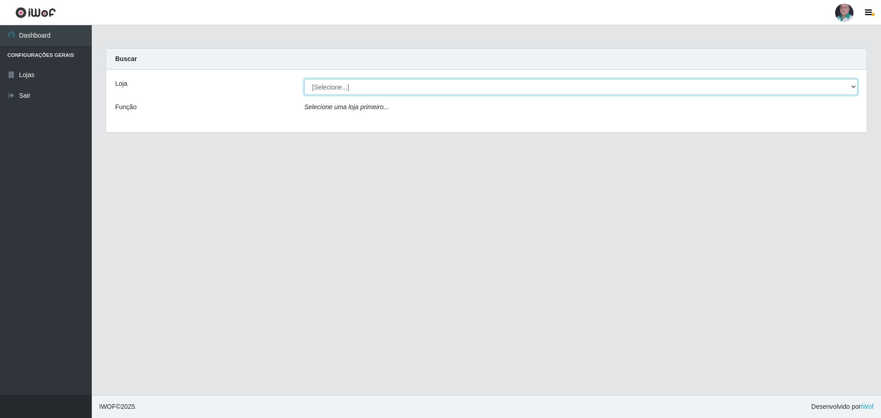
click at [852, 87] on select "[Selecione...] Mar Vermelho - Loja 05" at bounding box center [580, 87] width 553 height 16
select select "252"
click at [304, 79] on select "[Selecione...] Mar Vermelho - Loja 05" at bounding box center [580, 87] width 553 height 16
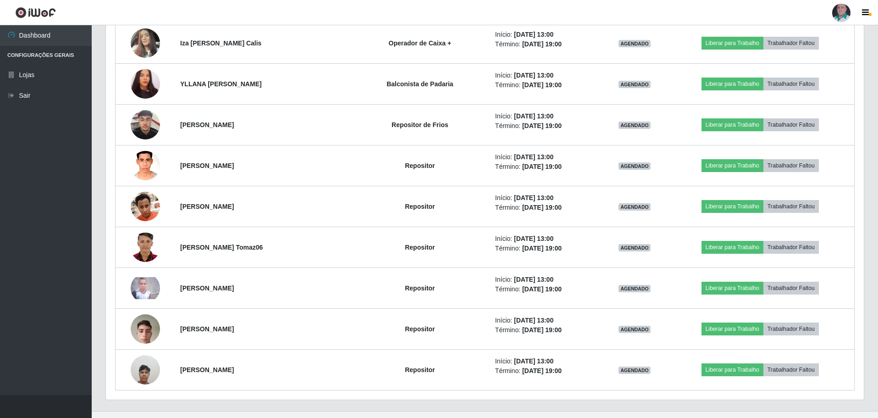
scroll to position [1005, 0]
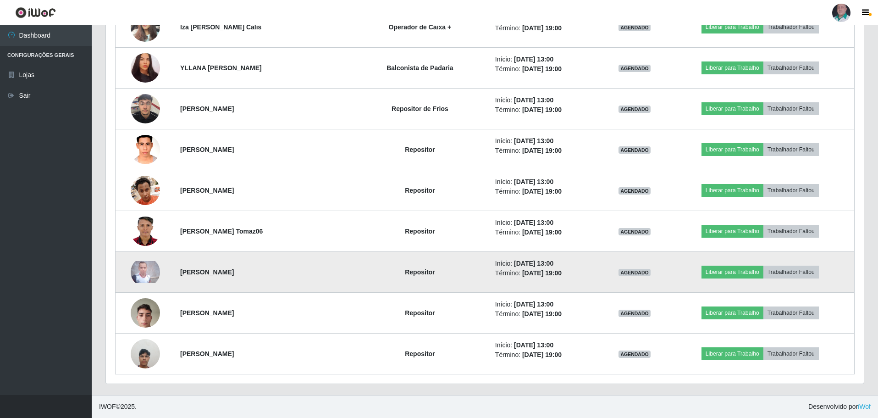
click at [146, 274] on img at bounding box center [145, 272] width 29 height 22
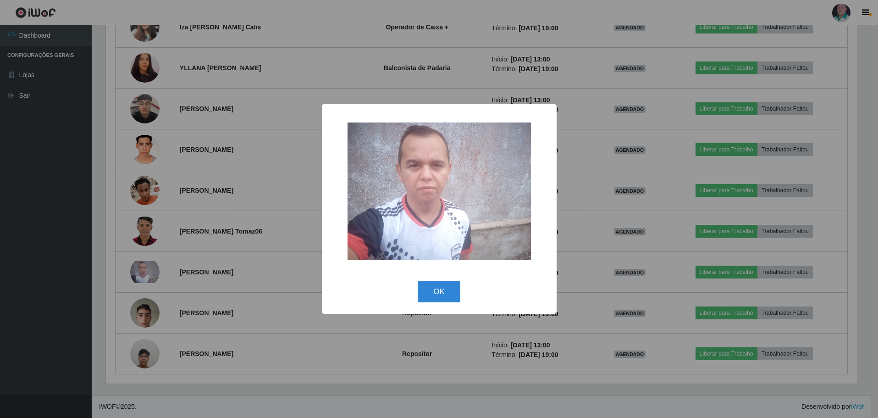
scroll to position [190, 754]
click at [444, 288] on button "OK" at bounding box center [440, 292] width 43 height 22
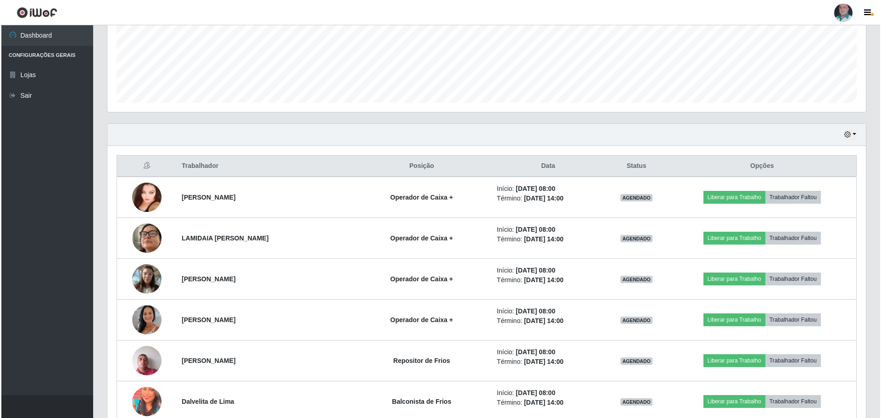
scroll to position [409, 0]
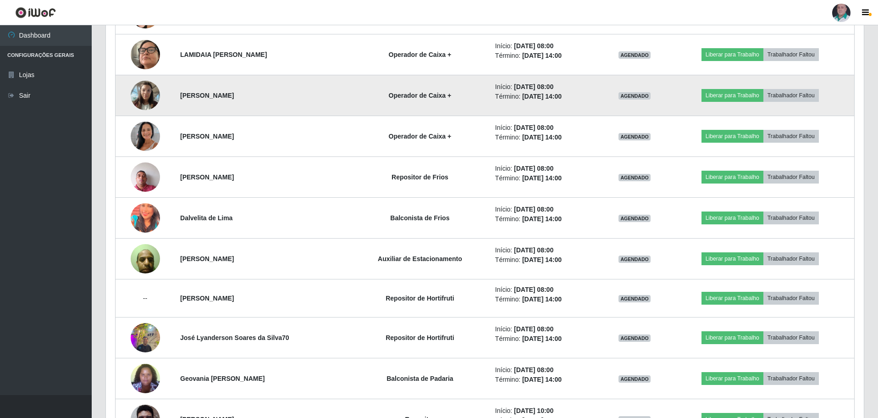
click at [146, 95] on img at bounding box center [145, 95] width 29 height 39
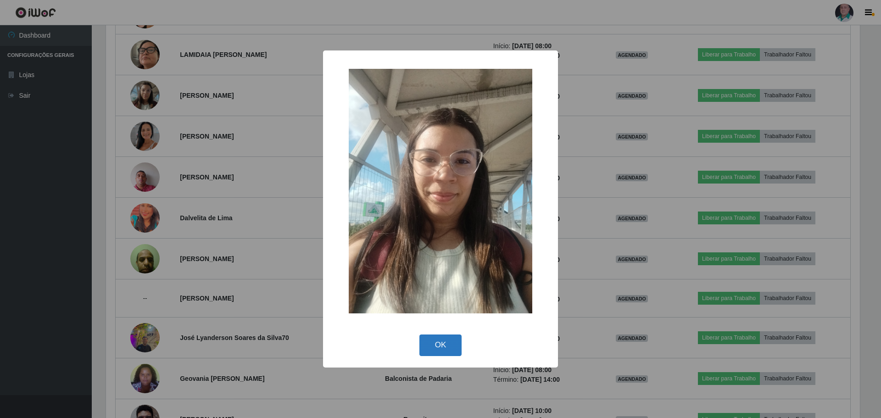
click at [430, 346] on button "OK" at bounding box center [440, 345] width 43 height 22
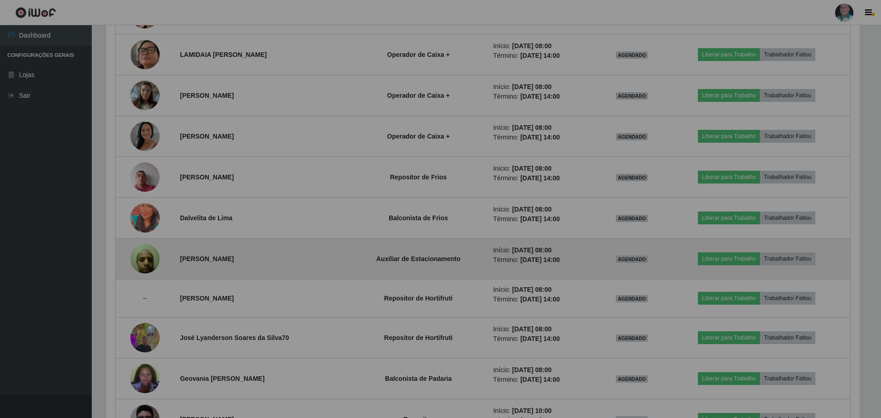
scroll to position [190, 758]
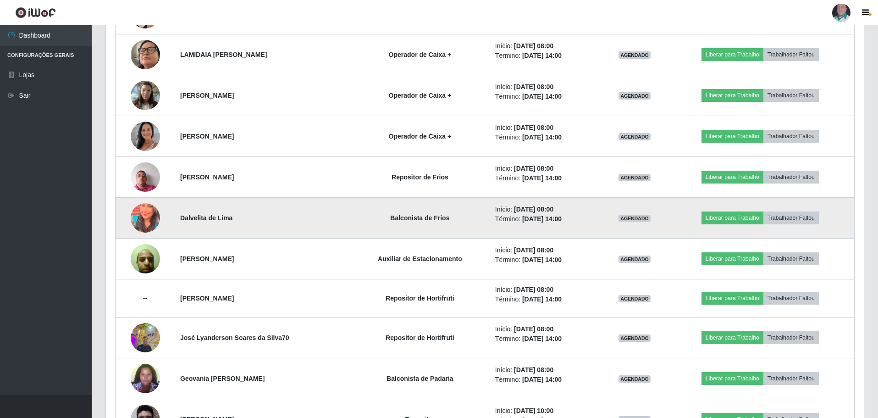
click at [140, 220] on img at bounding box center [145, 218] width 29 height 37
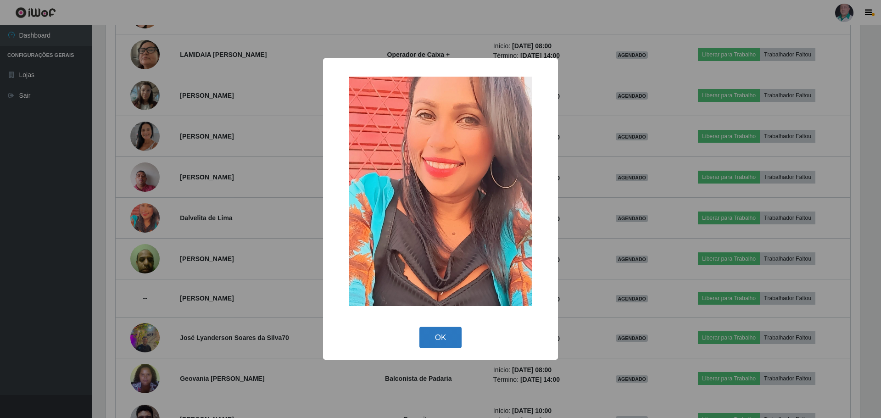
click at [433, 339] on button "OK" at bounding box center [440, 338] width 43 height 22
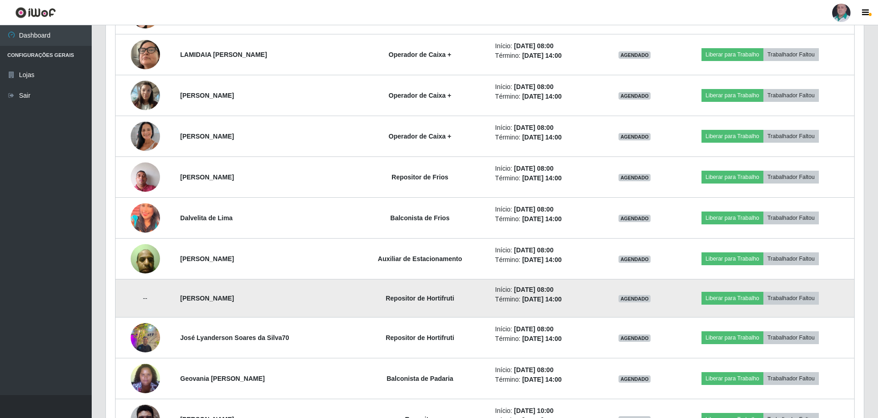
scroll to position [190, 758]
click at [146, 296] on td "--" at bounding box center [146, 298] width 60 height 38
click at [146, 299] on td "--" at bounding box center [146, 298] width 60 height 38
click at [145, 299] on td "--" at bounding box center [146, 298] width 60 height 38
click at [140, 299] on td "--" at bounding box center [146, 298] width 60 height 38
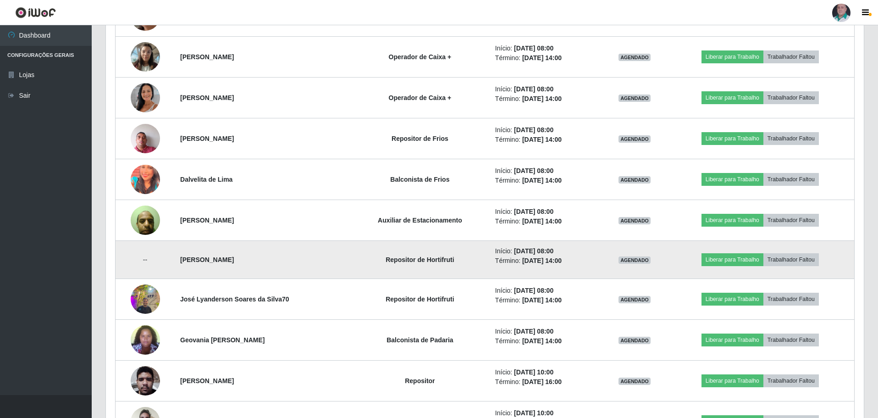
scroll to position [500, 0]
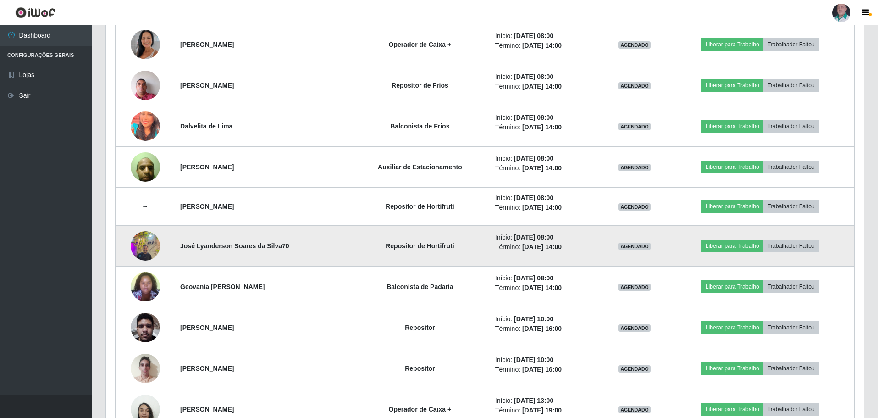
click at [144, 248] on img at bounding box center [145, 245] width 29 height 39
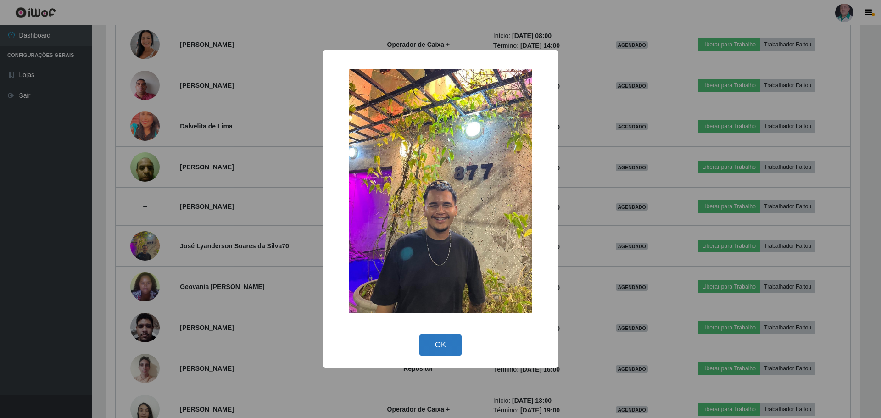
click at [435, 346] on button "OK" at bounding box center [440, 345] width 43 height 22
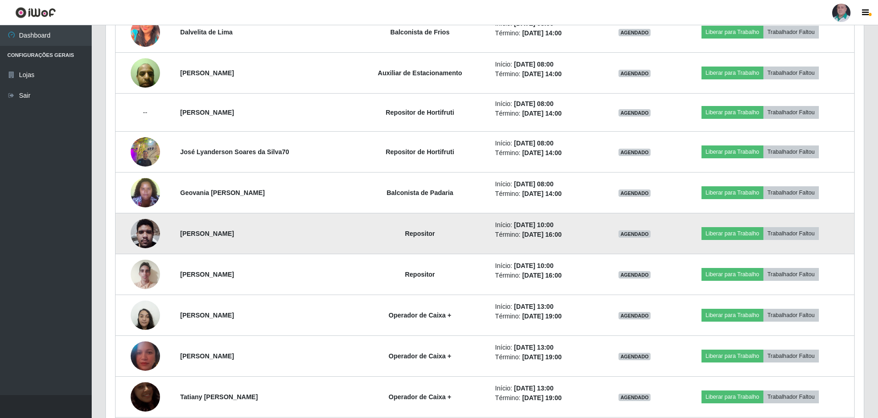
scroll to position [638, 0]
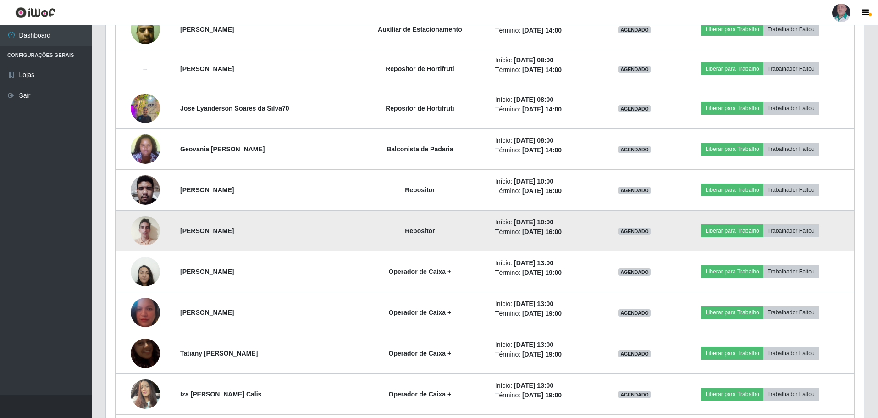
click at [140, 227] on img at bounding box center [145, 230] width 29 height 39
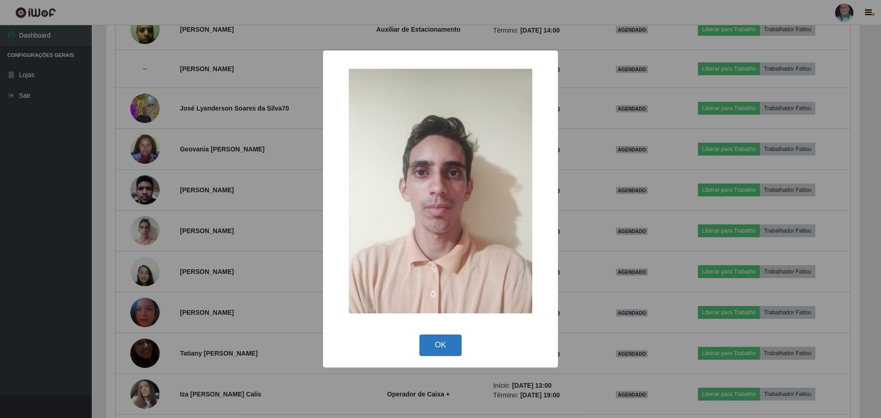
click at [436, 341] on button "OK" at bounding box center [440, 345] width 43 height 22
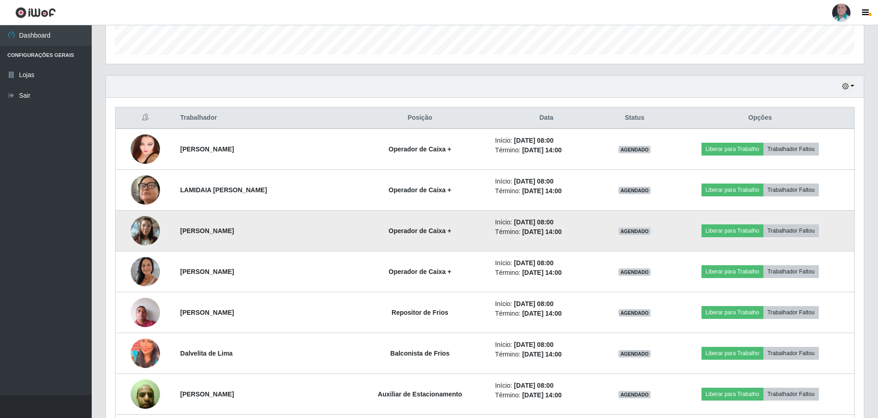
scroll to position [179, 0]
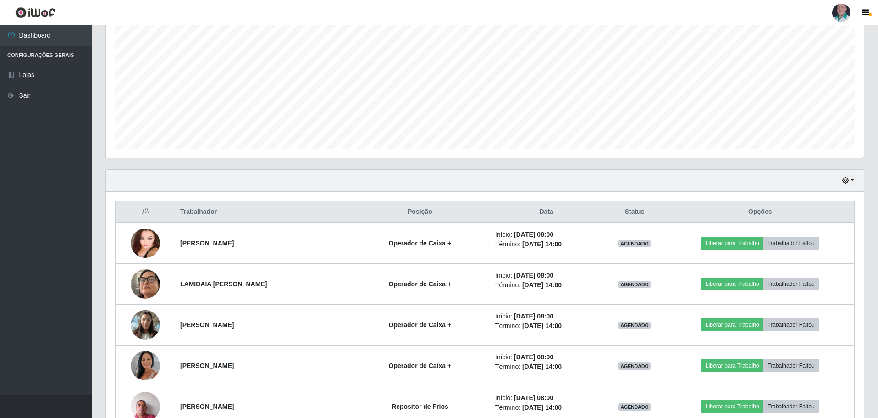
click at [523, 184] on div "Hoje 1 dia 3 dias 1 Semana Não encerrados" at bounding box center [485, 181] width 758 height 22
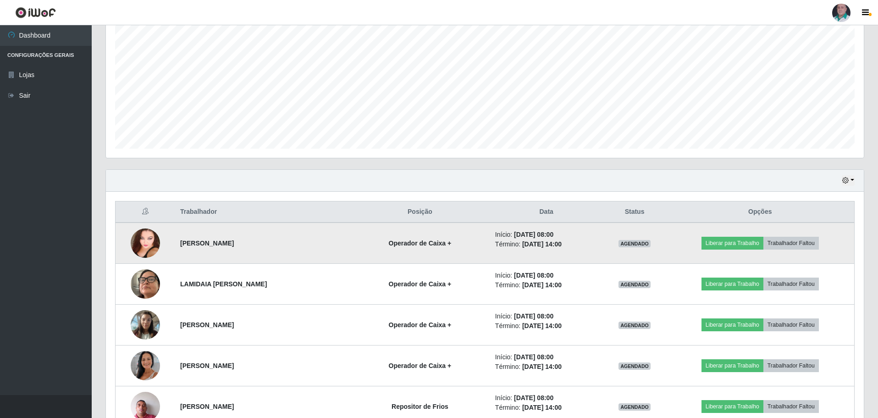
scroll to position [271, 0]
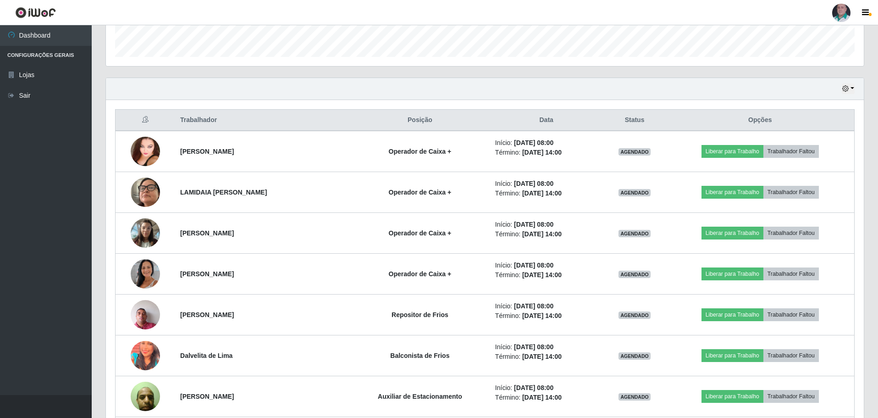
click at [560, 89] on div "Hoje 1 dia 3 dias 1 Semana Não encerrados" at bounding box center [485, 89] width 758 height 22
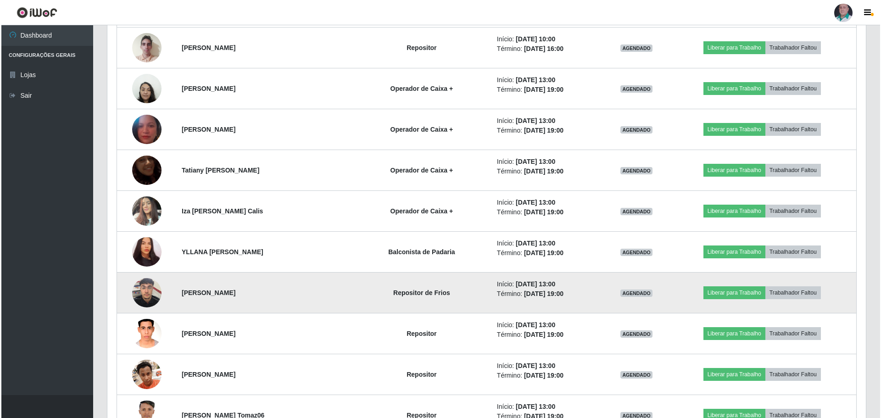
scroll to position [821, 0]
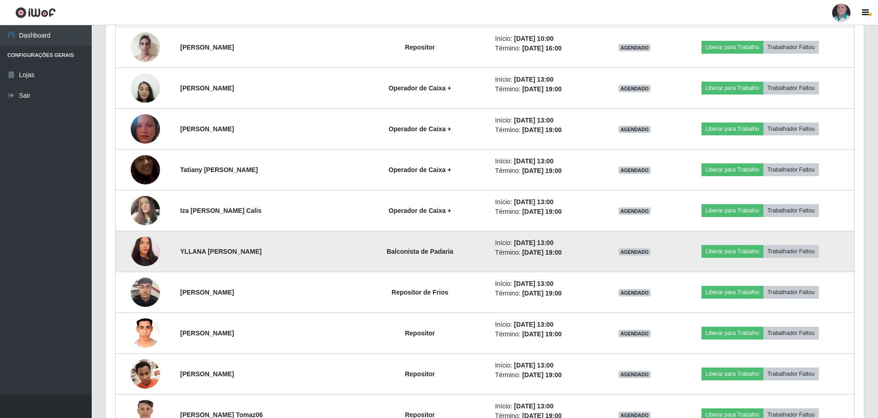
click at [144, 253] on img at bounding box center [145, 252] width 29 height 32
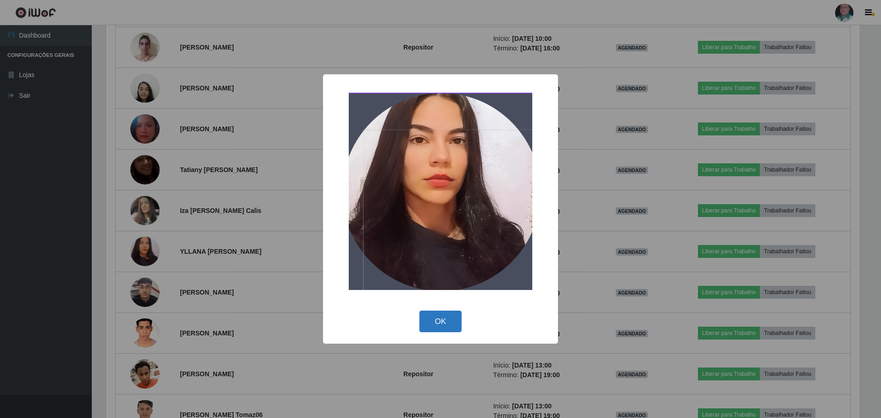
click at [440, 321] on button "OK" at bounding box center [440, 322] width 43 height 22
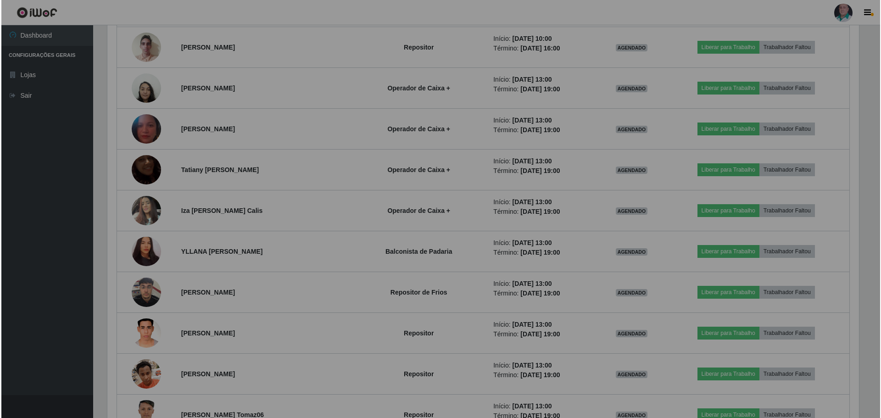
scroll to position [190, 758]
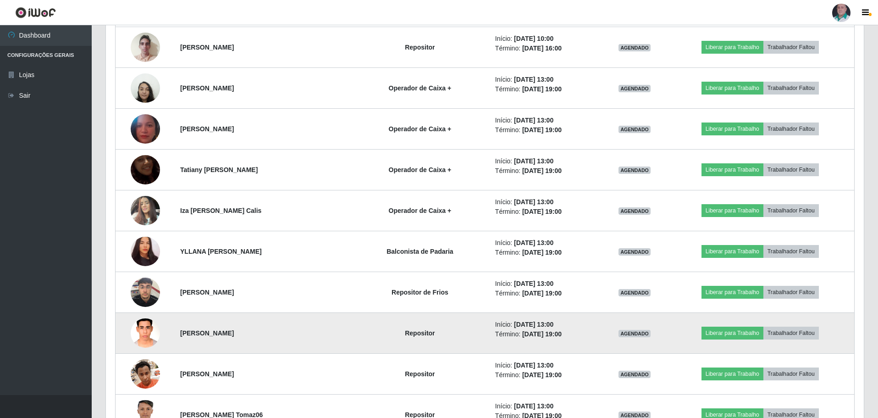
click at [149, 343] on img at bounding box center [145, 332] width 29 height 39
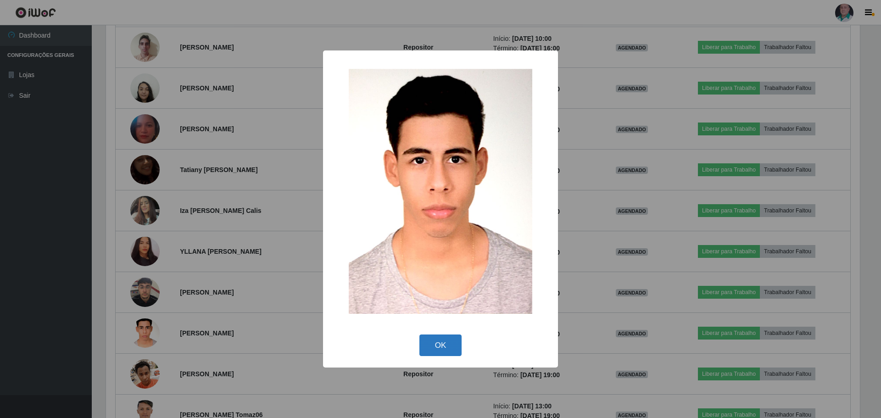
click at [457, 345] on button "OK" at bounding box center [440, 345] width 43 height 22
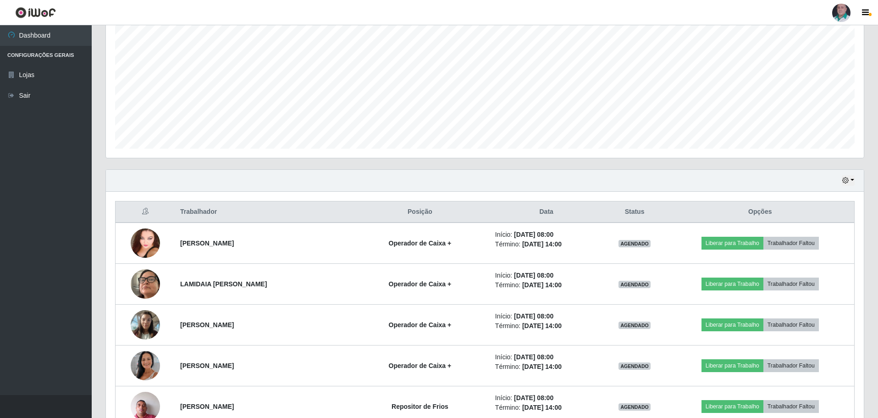
scroll to position [0, 0]
